Goal: Transaction & Acquisition: Purchase product/service

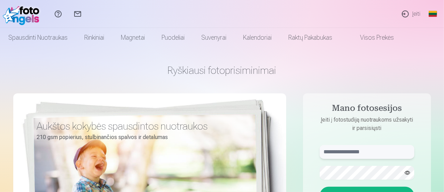
click at [357, 153] on input "text" at bounding box center [367, 152] width 95 height 14
type input "**********"
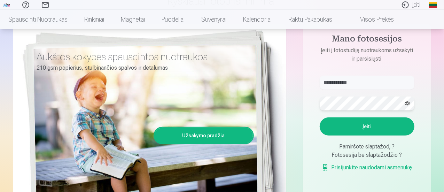
scroll to position [70, 0]
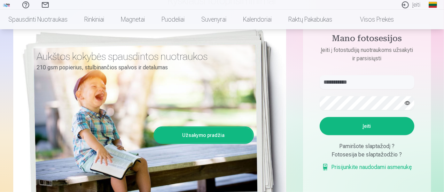
click at [377, 124] on button "Įeiti" at bounding box center [367, 126] width 95 height 18
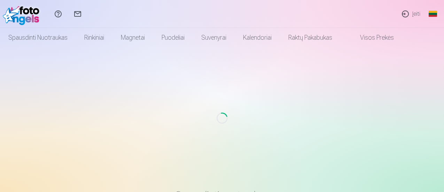
scroll to position [62, 0]
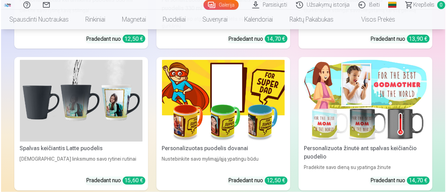
scroll to position [4636, 0]
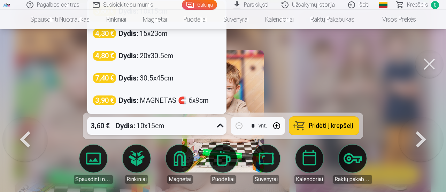
click at [224, 127] on icon at bounding box center [220, 125] width 11 height 11
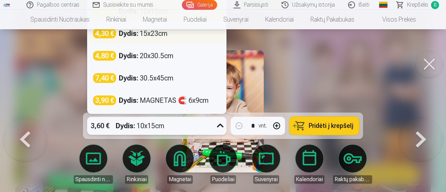
click at [167, 37] on div "Dydis : 15x23cm" at bounding box center [143, 34] width 49 height 10
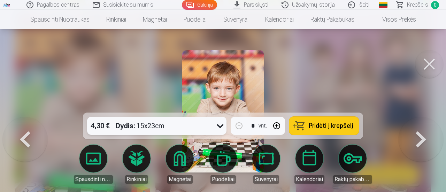
click at [339, 126] on span "Pridėti į krepšelį" at bounding box center [331, 126] width 45 height 6
click at [425, 66] on button at bounding box center [430, 64] width 28 height 28
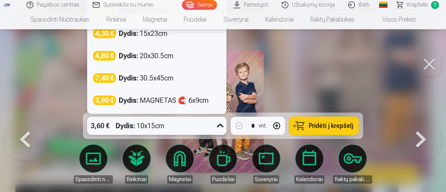
scroll to position [4665, 0]
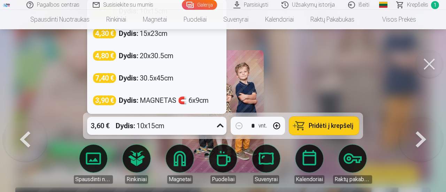
click at [221, 125] on icon at bounding box center [220, 125] width 11 height 11
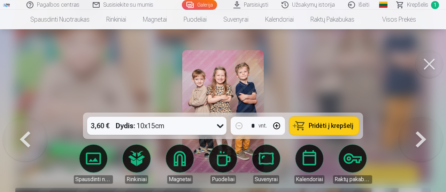
click at [323, 72] on div at bounding box center [223, 96] width 446 height 192
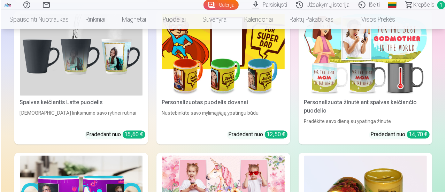
scroll to position [4629, 0]
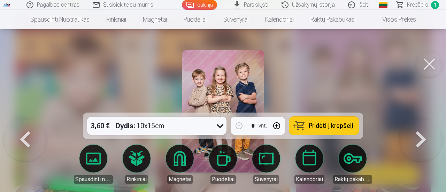
click at [175, 122] on div "3,60 € Dydis : 10x15cm" at bounding box center [150, 126] width 126 height 18
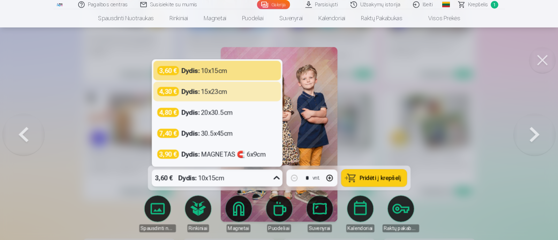
scroll to position [7981, 0]
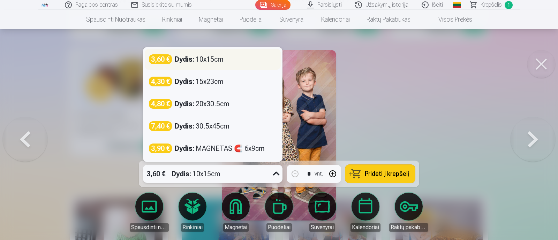
drag, startPoint x: 414, startPoint y: 1, endPoint x: 227, endPoint y: 60, distance: 195.8
click at [227, 60] on div "3,60 € Dydis : 10x15cm" at bounding box center [213, 59] width 128 height 10
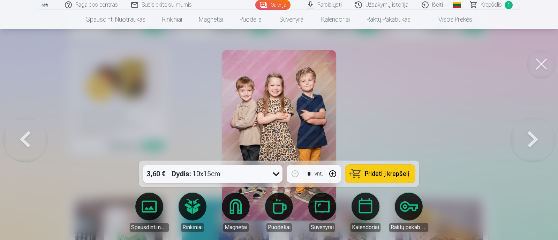
click at [389, 174] on span "Pridėti į krepšelį" at bounding box center [387, 174] width 45 height 6
click at [444, 64] on button at bounding box center [541, 64] width 28 height 28
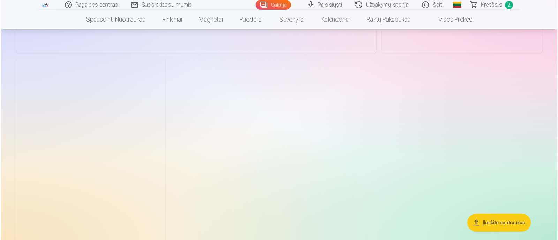
scroll to position [6817, 0]
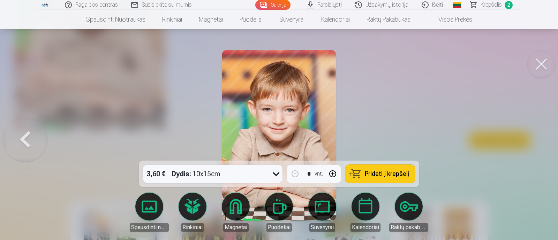
click at [375, 172] on span "Pridėti į krepšelį" at bounding box center [387, 174] width 45 height 6
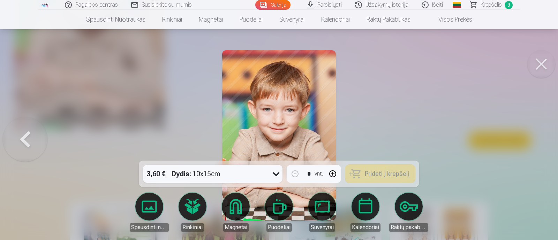
drag, startPoint x: 550, startPoint y: 67, endPoint x: 536, endPoint y: 69, distance: 14.7
click at [444, 67] on button at bounding box center [541, 64] width 28 height 28
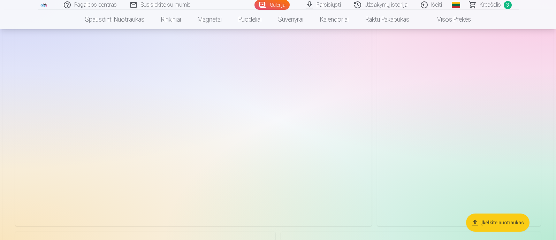
scroll to position [4921, 0]
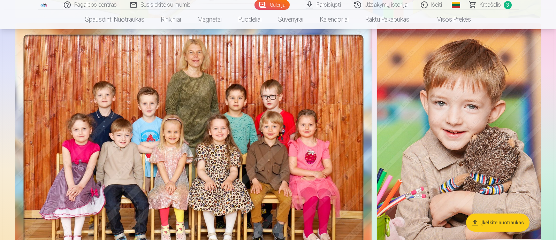
click at [444, 88] on img at bounding box center [458, 145] width 163 height 245
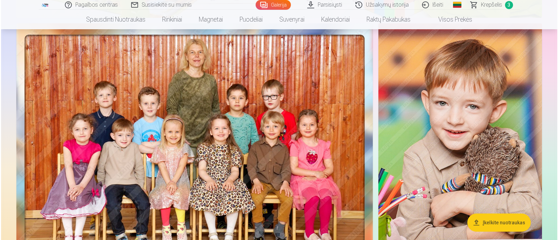
scroll to position [4936, 0]
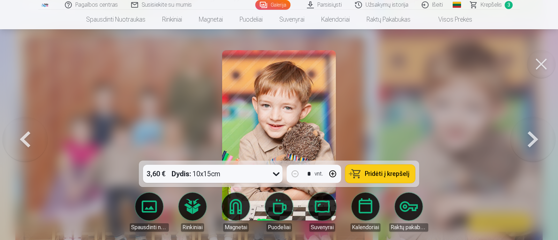
click at [383, 172] on span "Pridėti į krepšelį" at bounding box center [387, 174] width 45 height 6
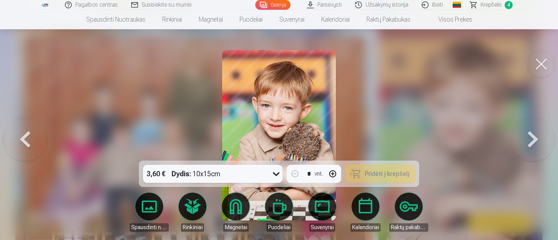
click at [444, 66] on button at bounding box center [541, 64] width 28 height 28
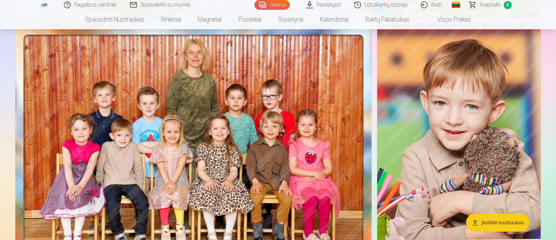
click at [221, 137] on img at bounding box center [193, 145] width 356 height 245
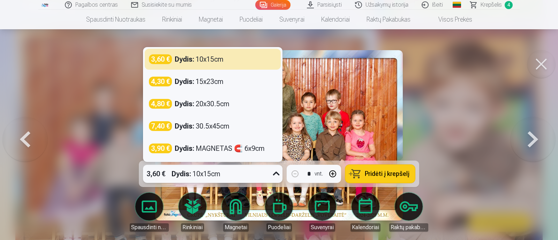
click at [262, 175] on div "3,60 € Dydis : 10x15cm" at bounding box center [206, 174] width 126 height 18
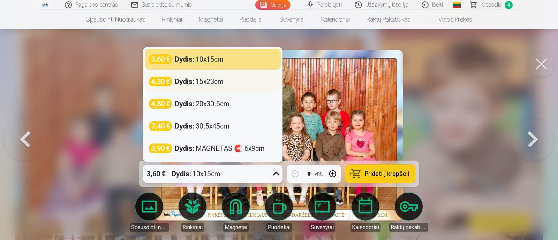
click at [220, 88] on div "4,30 € Dydis : 15x23cm" at bounding box center [213, 81] width 136 height 21
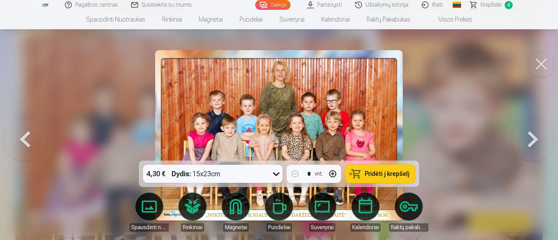
click at [400, 173] on span "Pridėti į krepšelį" at bounding box center [387, 174] width 45 height 6
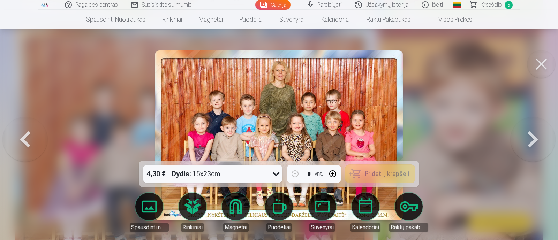
click at [444, 68] on button at bounding box center [541, 64] width 28 height 28
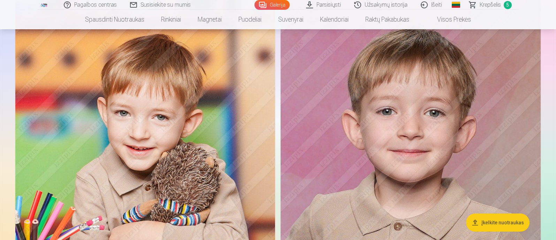
scroll to position [3744, 0]
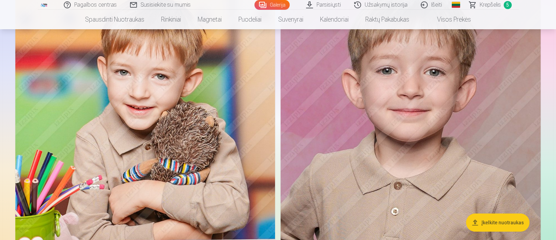
click at [432, 121] on img at bounding box center [411, 153] width 260 height 390
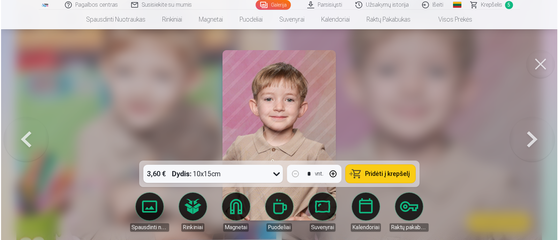
scroll to position [3756, 0]
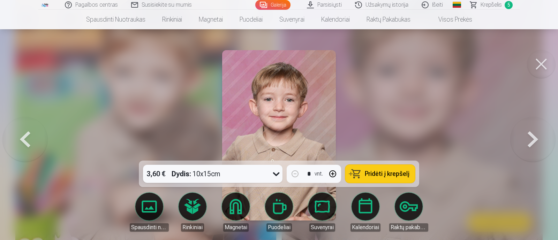
click at [374, 171] on span "Pridėti į krepšelį" at bounding box center [387, 174] width 45 height 6
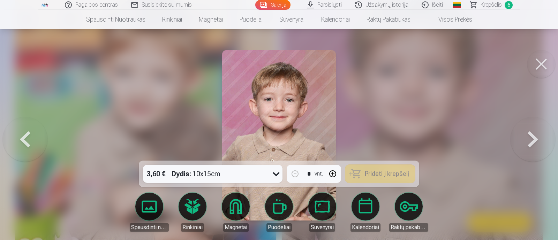
click at [444, 67] on button at bounding box center [541, 64] width 28 height 28
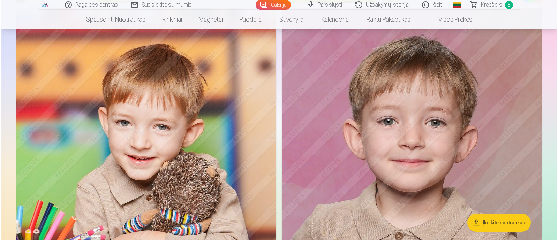
scroll to position [3788, 0]
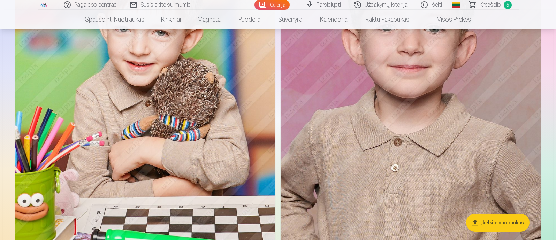
click at [199, 114] on img at bounding box center [145, 109] width 260 height 390
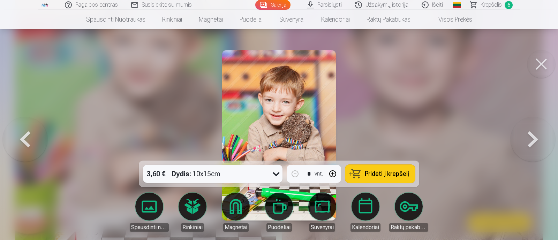
click at [382, 171] on span "Pridėti į krepšelį" at bounding box center [387, 174] width 45 height 6
click at [444, 69] on button at bounding box center [541, 64] width 28 height 28
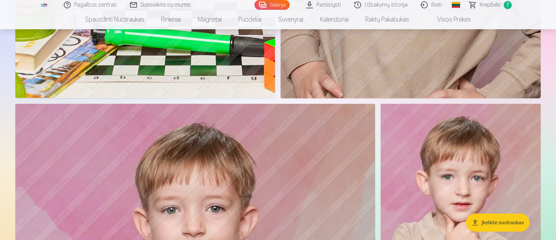
scroll to position [4125, 0]
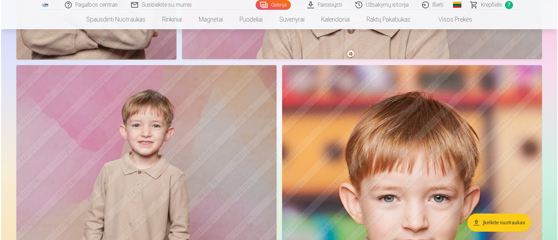
scroll to position [1645, 0]
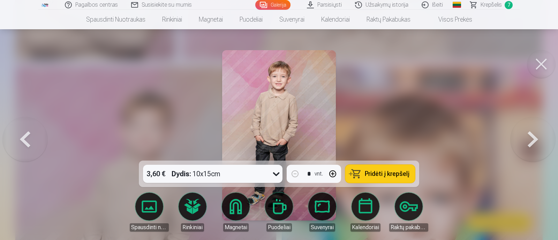
click at [387, 171] on span "Pridėti į krepšelį" at bounding box center [387, 174] width 45 height 6
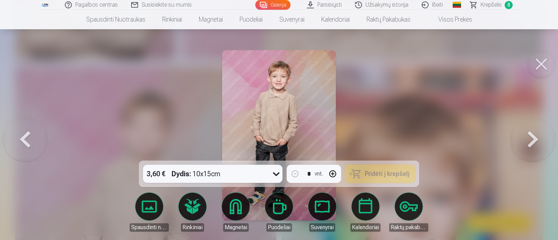
click at [444, 62] on button at bounding box center [541, 64] width 28 height 28
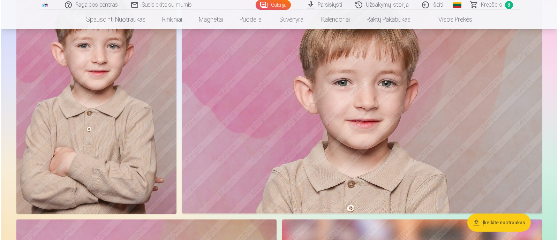
scroll to position [1467, 0]
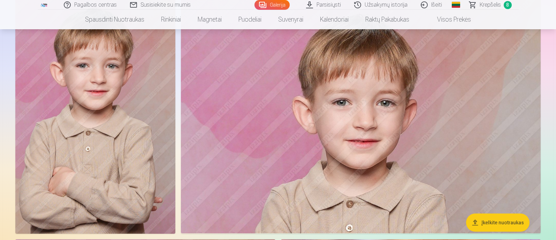
click at [109, 113] on img at bounding box center [95, 114] width 160 height 240
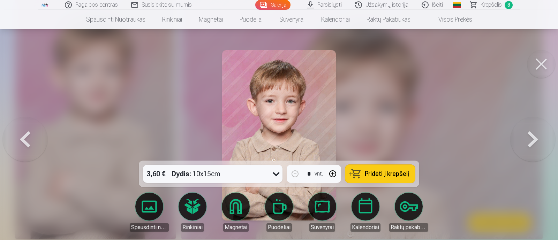
click at [404, 174] on span "Pridėti į krepšelį" at bounding box center [387, 174] width 45 height 6
click at [444, 67] on button at bounding box center [541, 64] width 28 height 28
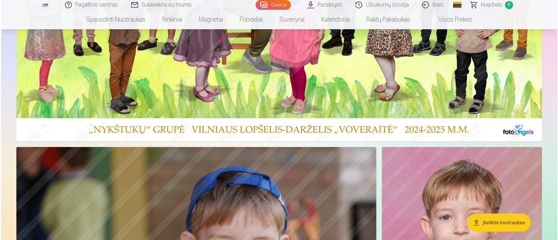
scroll to position [111, 0]
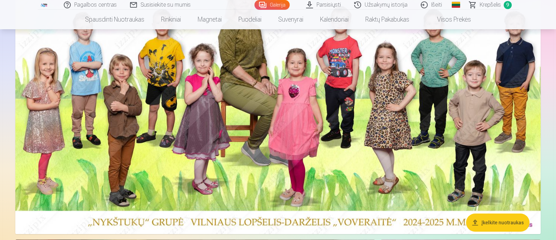
click at [444, 136] on img at bounding box center [277, 99] width 525 height 269
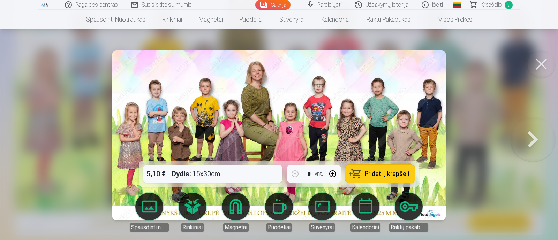
click at [270, 176] on div "5,10 € Dydis : 15x30cm * vnt. Pridėti į krepšelį" at bounding box center [279, 174] width 280 height 26
click at [373, 171] on span "Pridėti į krepšelį" at bounding box center [387, 174] width 45 height 6
click at [444, 2] on span "Krepšelis" at bounding box center [490, 5] width 21 height 8
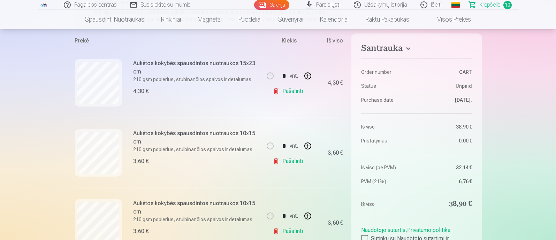
scroll to position [131, 0]
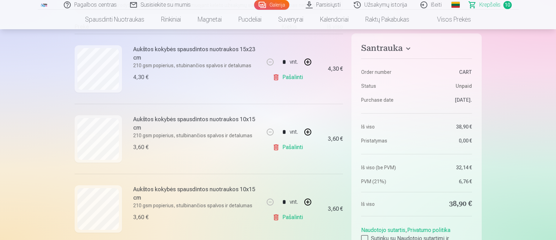
click at [300, 77] on link "Pašalinti" at bounding box center [289, 77] width 33 height 14
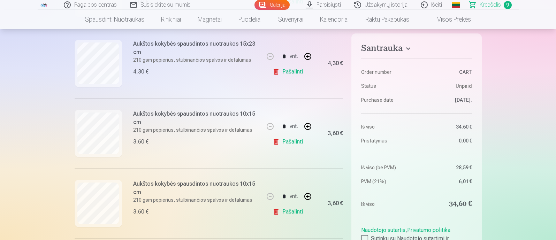
scroll to position [348, 0]
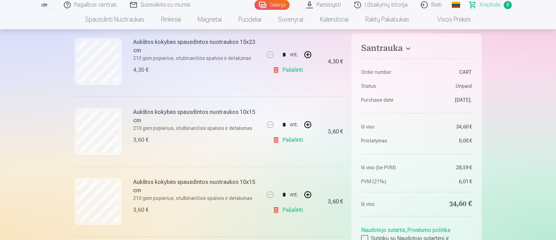
click at [296, 71] on link "Pašalinti" at bounding box center [289, 70] width 33 height 14
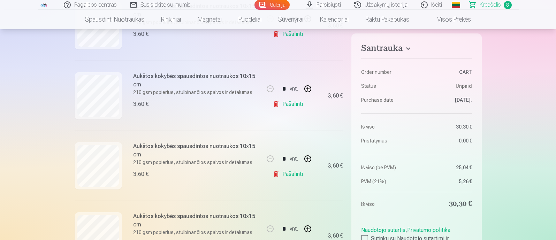
scroll to position [0, 0]
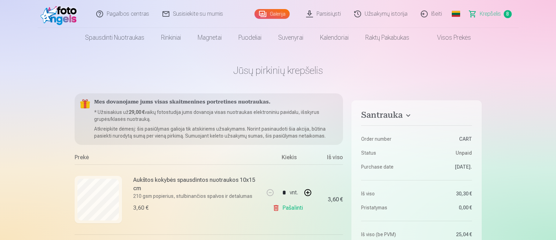
click at [275, 10] on link "Galerija" at bounding box center [271, 14] width 35 height 10
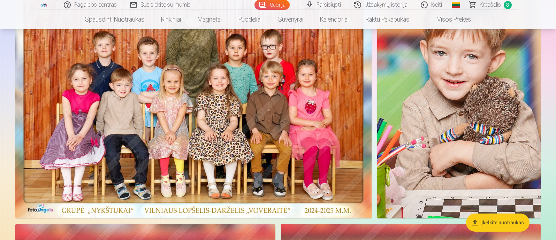
scroll to position [5098, 0]
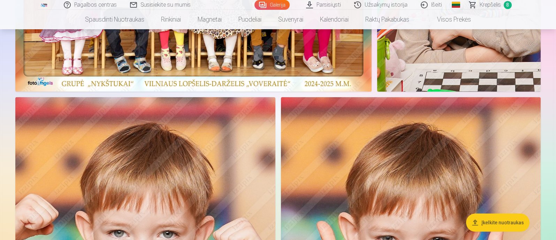
click at [444, 6] on span "Krepšelis" at bounding box center [490, 5] width 21 height 8
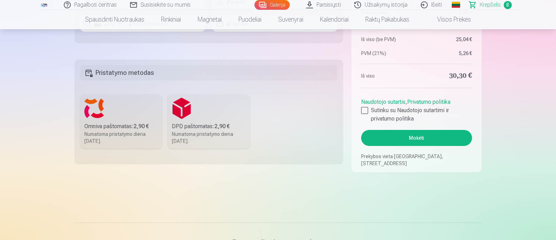
scroll to position [784, 0]
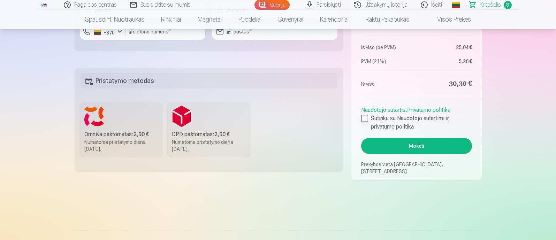
click at [367, 117] on div at bounding box center [364, 118] width 7 height 7
click at [127, 118] on label "Omniva paštomatas : 2,90 € Numatoma pristatymo diena 6.09.2025." at bounding box center [121, 129] width 82 height 54
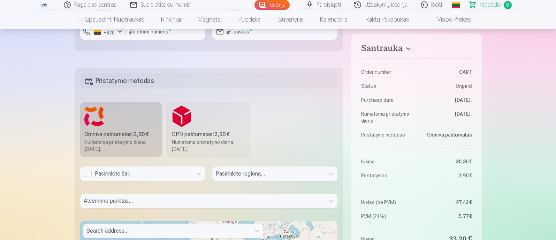
click at [156, 176] on div "Pasirinkite šalį" at bounding box center [137, 174] width 106 height 8
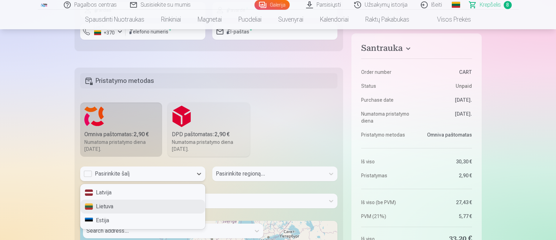
click at [146, 192] on div "Lietuva" at bounding box center [143, 207] width 124 height 14
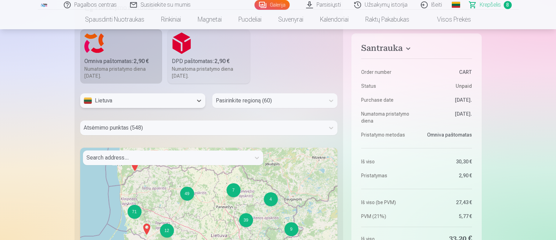
scroll to position [872, 0]
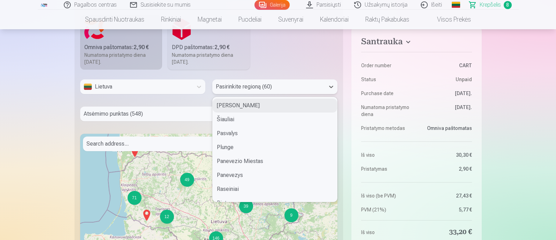
click at [267, 90] on div at bounding box center [269, 87] width 106 height 10
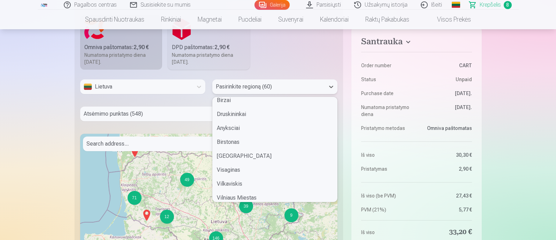
scroll to position [566, 0]
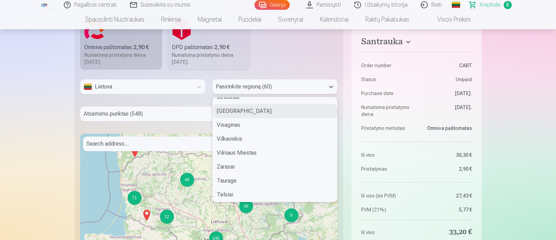
click at [230, 111] on div "Vilnius" at bounding box center [275, 111] width 124 height 14
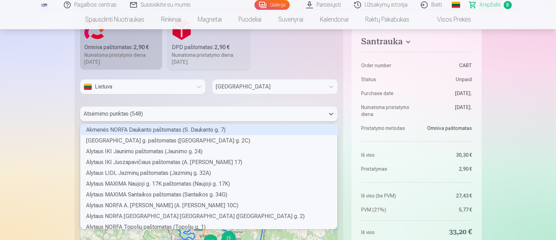
click at [314, 114] on div at bounding box center [203, 114] width 238 height 10
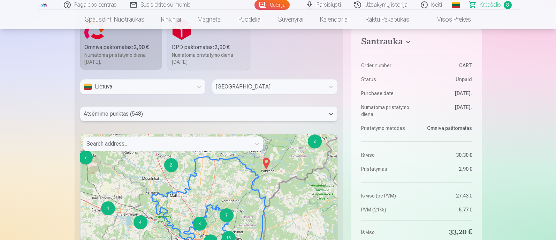
click at [193, 143] on div at bounding box center [166, 144] width 161 height 10
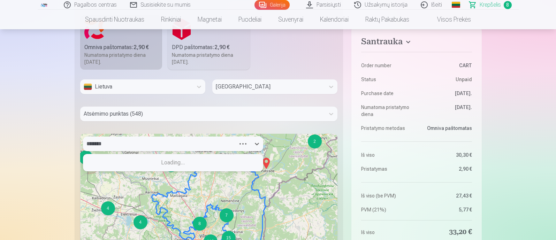
type input "********"
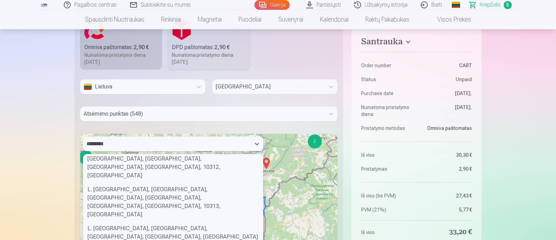
scroll to position [0, 0]
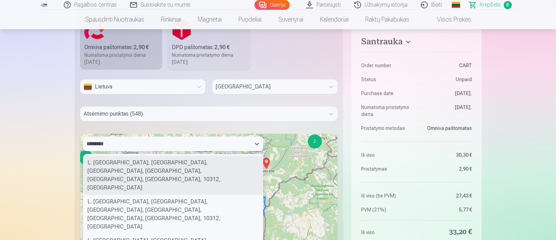
click at [132, 170] on div "L. Sapiegos g., Antakalnis, Antakalnis Eldership, Vilnius, Vilnius city municip…" at bounding box center [173, 175] width 180 height 39
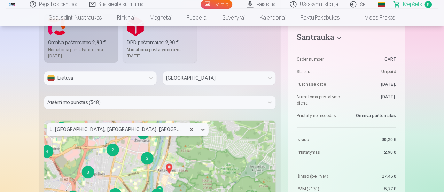
scroll to position [872, 0]
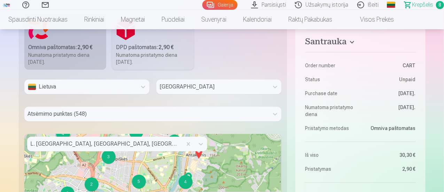
drag, startPoint x: 187, startPoint y: 179, endPoint x: 223, endPoint y: 145, distance: 49.1
click at [188, 180] on img at bounding box center [188, 177] width 11 height 17
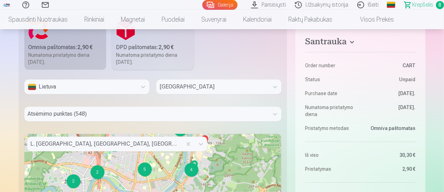
drag, startPoint x: 229, startPoint y: 169, endPoint x: 234, endPoint y: 157, distance: 13.1
click at [265, 62] on fieldset "Pristatymo metodas Omniva paštomatas : 2,90 € Numatoma pristatymo diena 6.09.20…" at bounding box center [153, 150] width 269 height 340
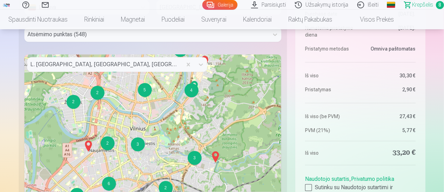
scroll to position [941, 0]
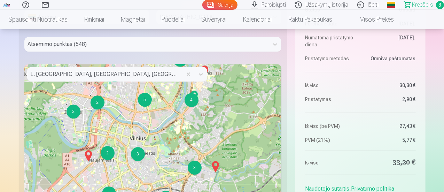
click at [192, 100] on img at bounding box center [194, 96] width 11 height 17
click at [193, 97] on img at bounding box center [194, 96] width 11 height 17
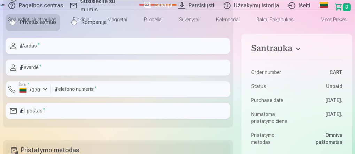
scroll to position [9, 213]
type input "******"
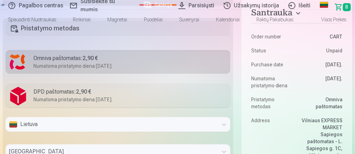
scroll to position [1079, 0]
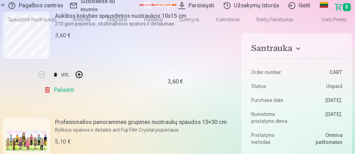
type input "******"
type input "**********"
type input "*********"
type input "**********"
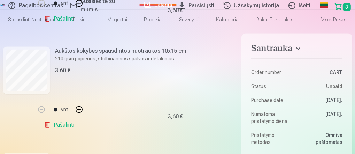
scroll to position [748, 0]
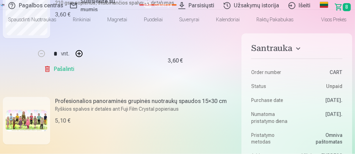
type input "*"
type input "**********"
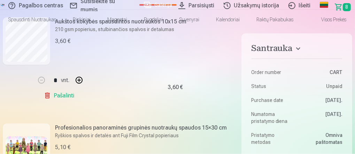
scroll to position [720, 0]
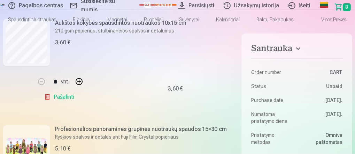
type input "********"
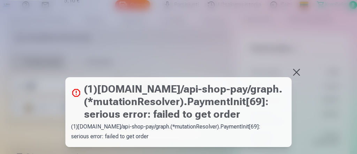
click at [293, 69] on button at bounding box center [297, 72] width 10 height 10
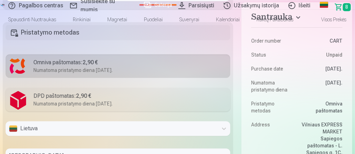
scroll to position [1083, 0]
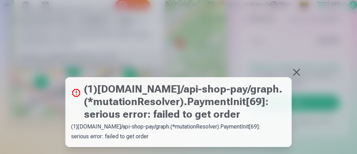
click at [295, 71] on button at bounding box center [297, 72] width 10 height 10
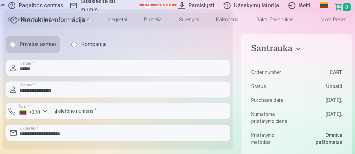
scroll to position [943, 0]
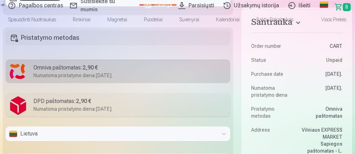
scroll to position [1111, 0]
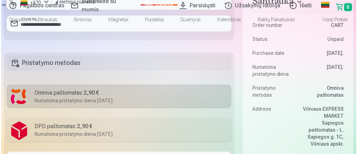
scroll to position [1055, 0]
